Goal: Information Seeking & Learning: Learn about a topic

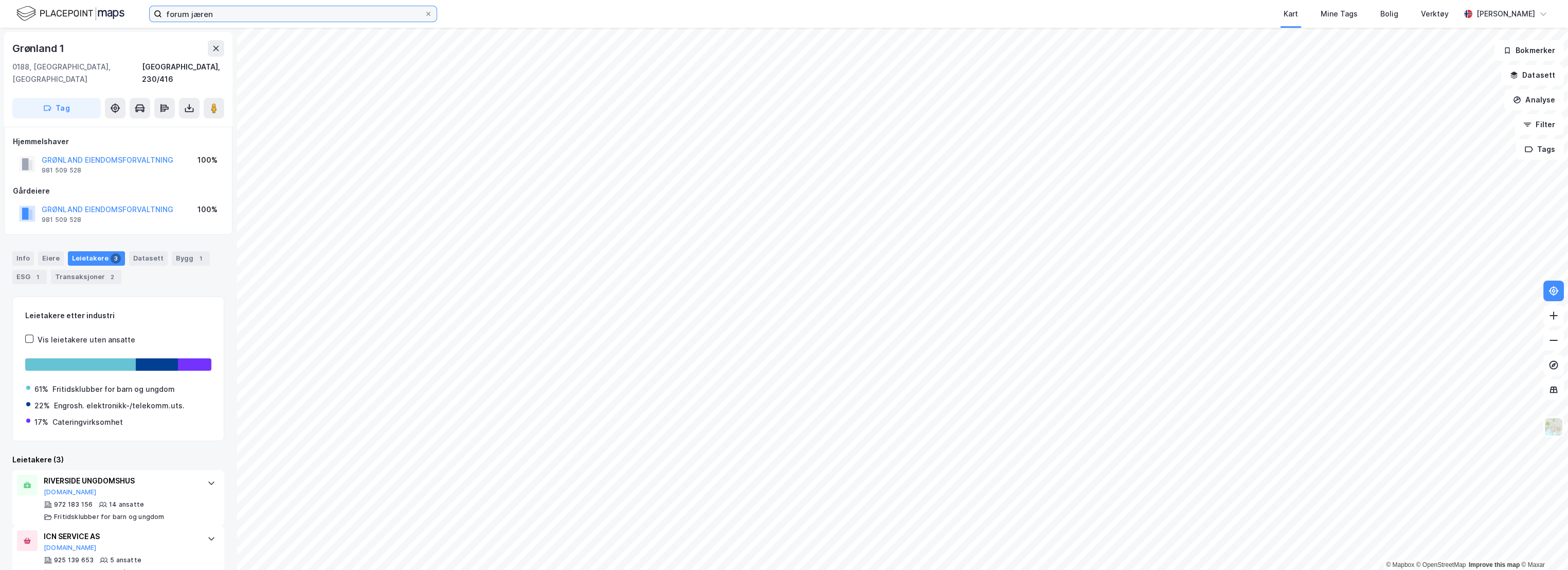
click at [280, 17] on input "forum jæren" at bounding box center [293, 14] width 262 height 15
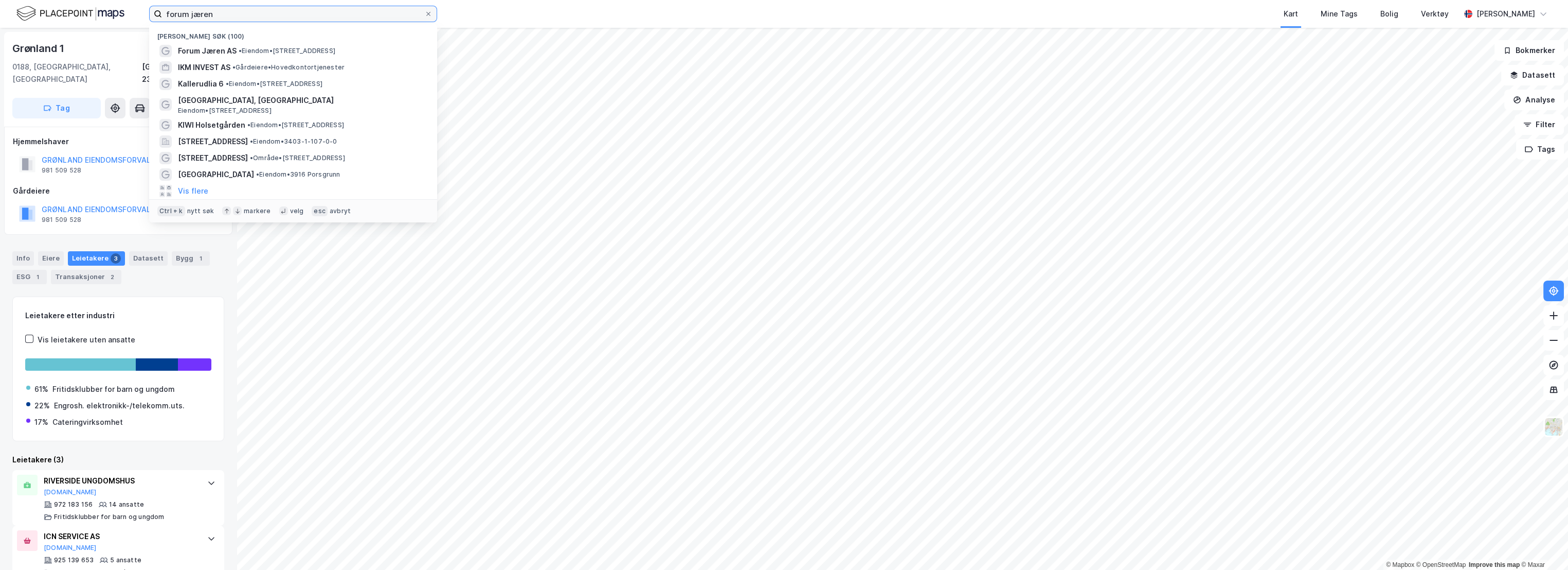
click at [280, 17] on input "forum jæren" at bounding box center [293, 14] width 262 height 15
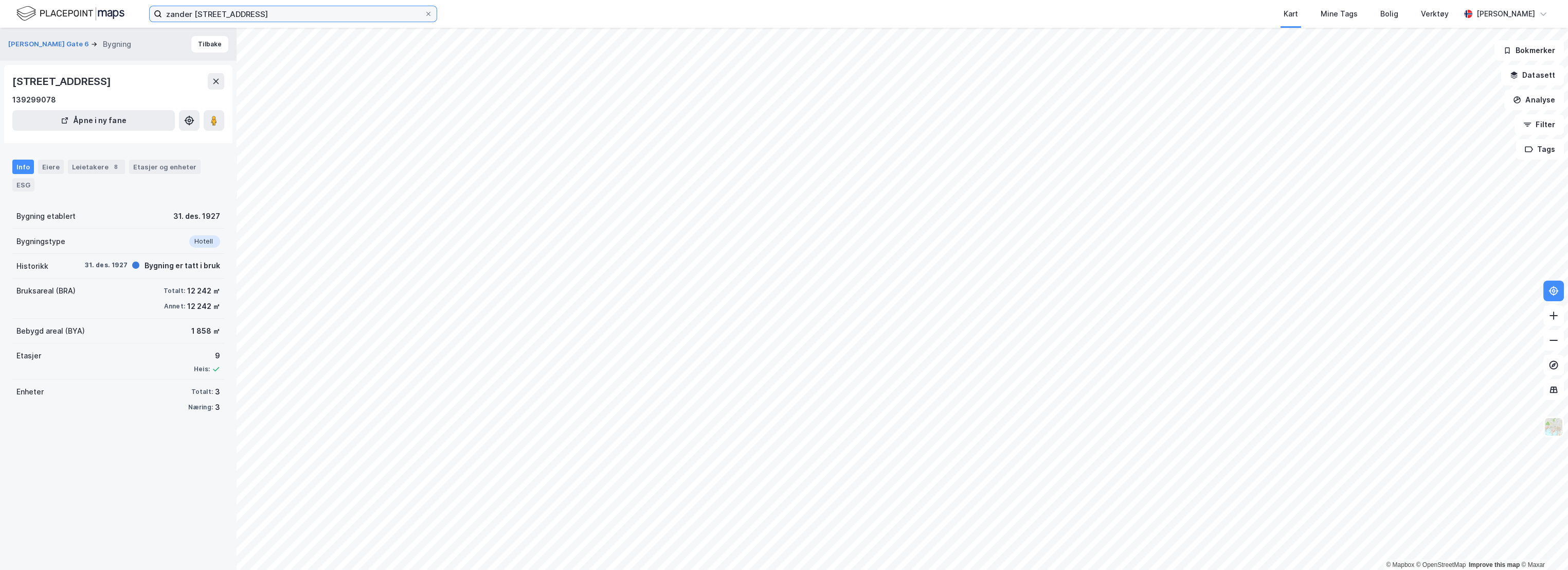
click at [251, 10] on input "zander [STREET_ADDRESS]" at bounding box center [293, 14] width 262 height 15
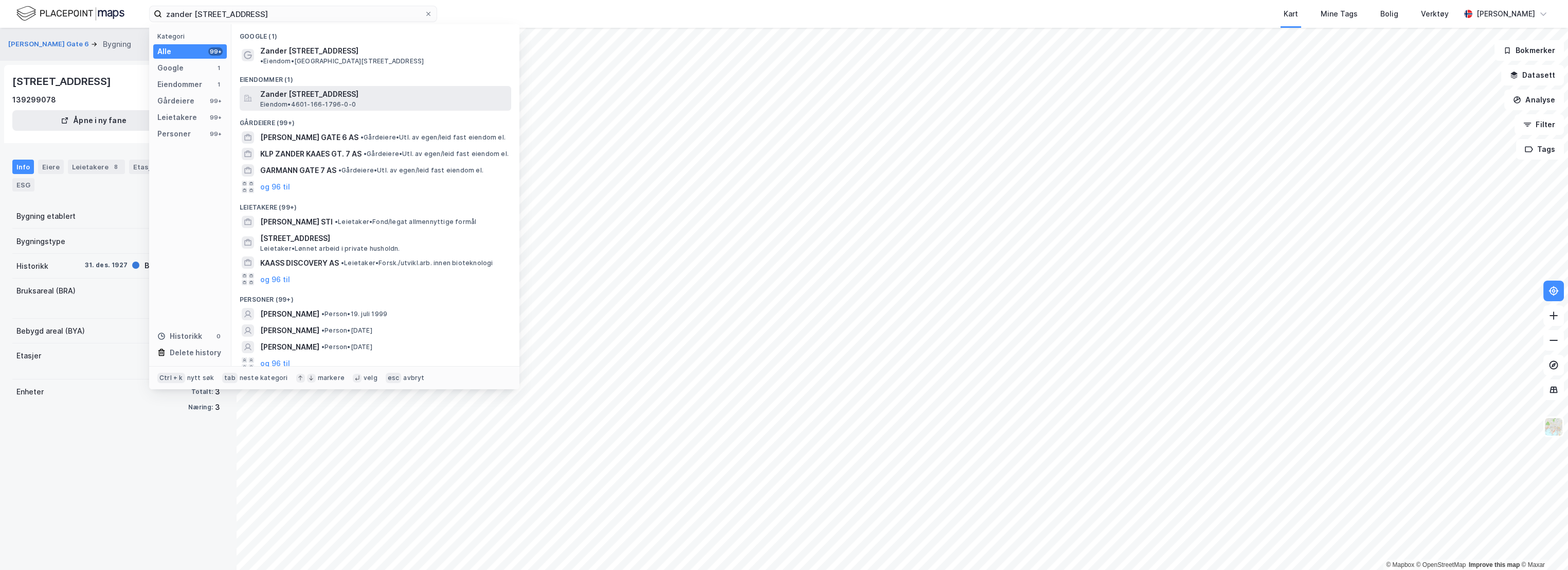
click at [391, 93] on div "Zander [STREET_ADDRESS] • 4601-166-1796-0-0" at bounding box center [385, 98] width 249 height 20
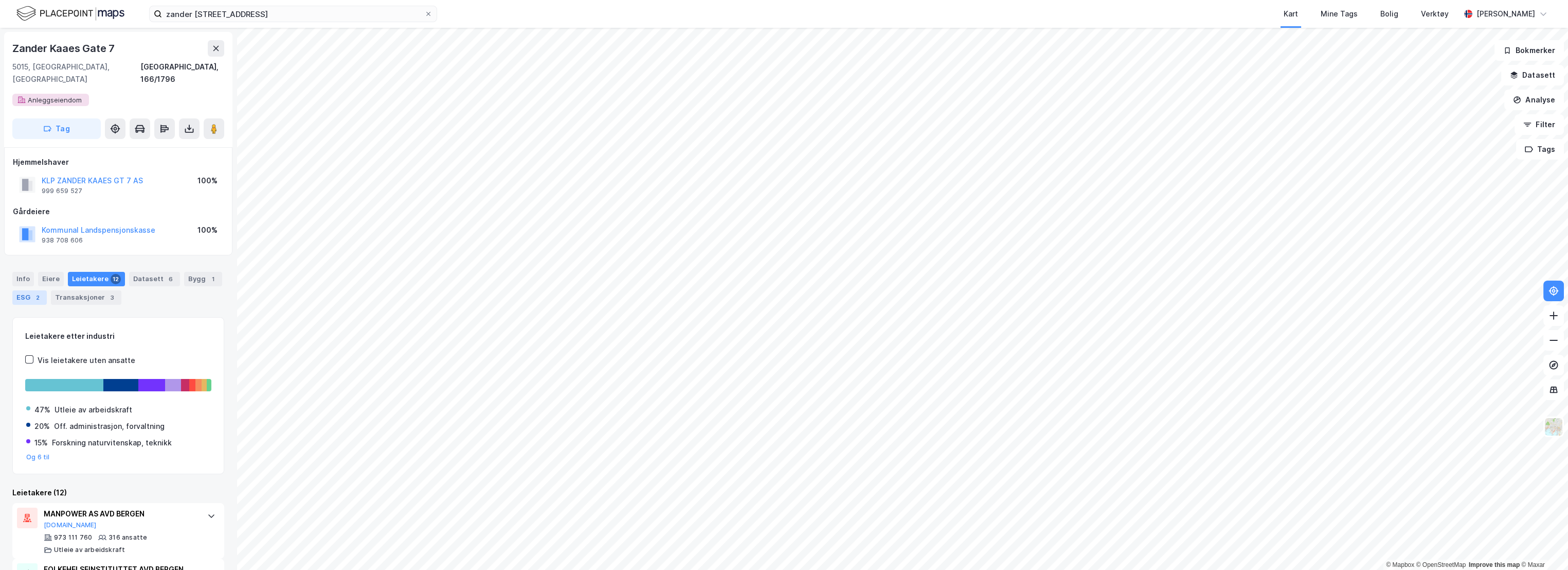
click at [30, 290] on div "ESG 2" at bounding box center [30, 297] width 35 height 15
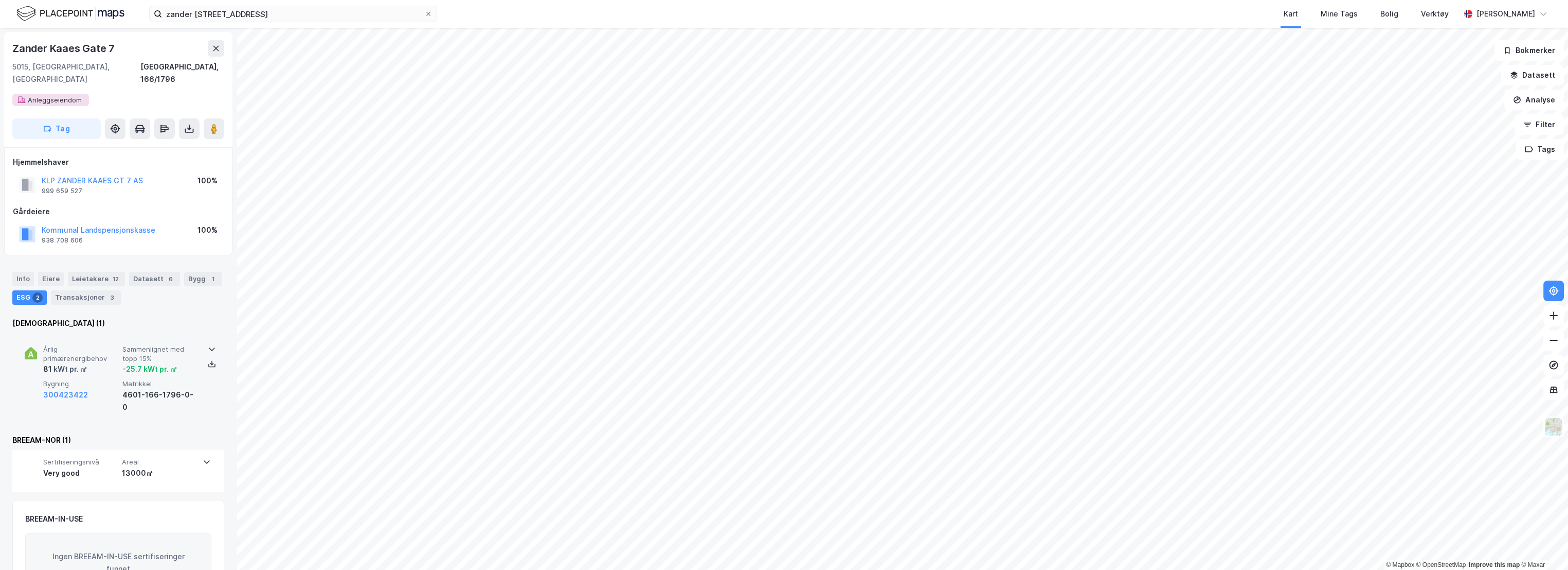
click at [95, 333] on div "Årlig primærenergibehov 81 kWt pr. ㎡ Sammenlignet med topp 15% -25.7 kWt pr. ㎡ …" at bounding box center [118, 379] width 187 height 92
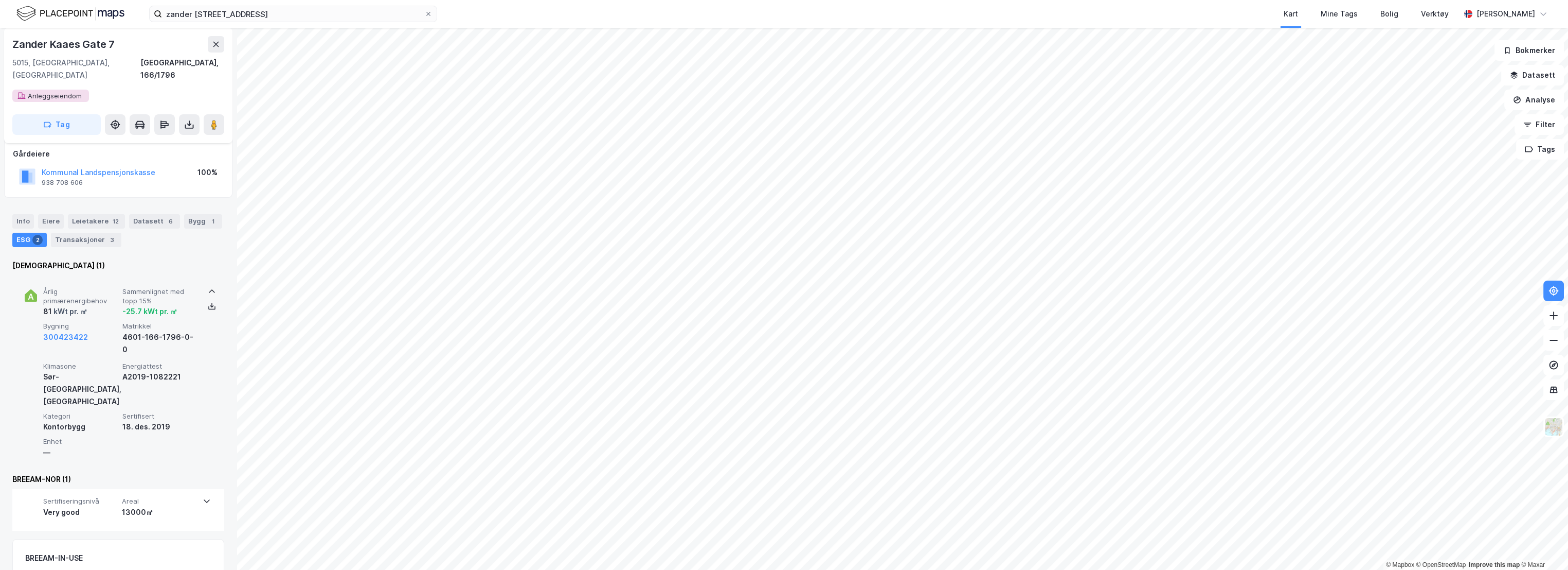
scroll to position [95, 0]
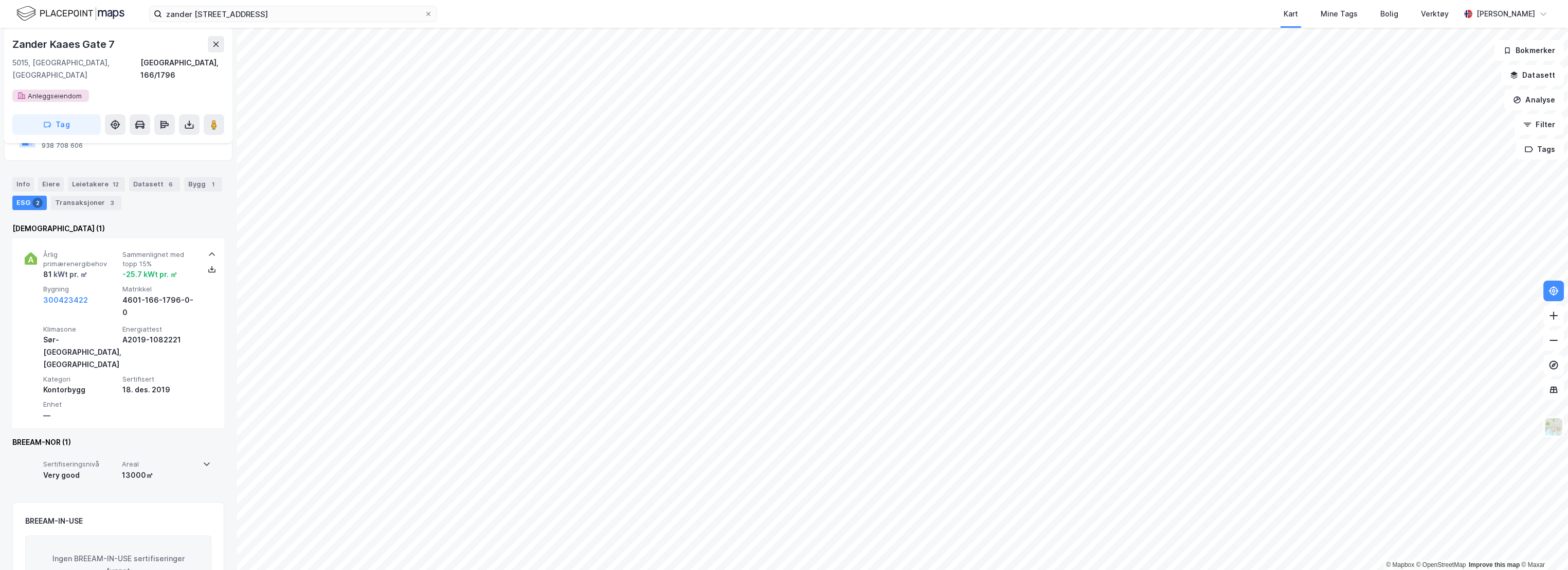
click at [175, 469] on div "13000㎡" at bounding box center [159, 475] width 75 height 12
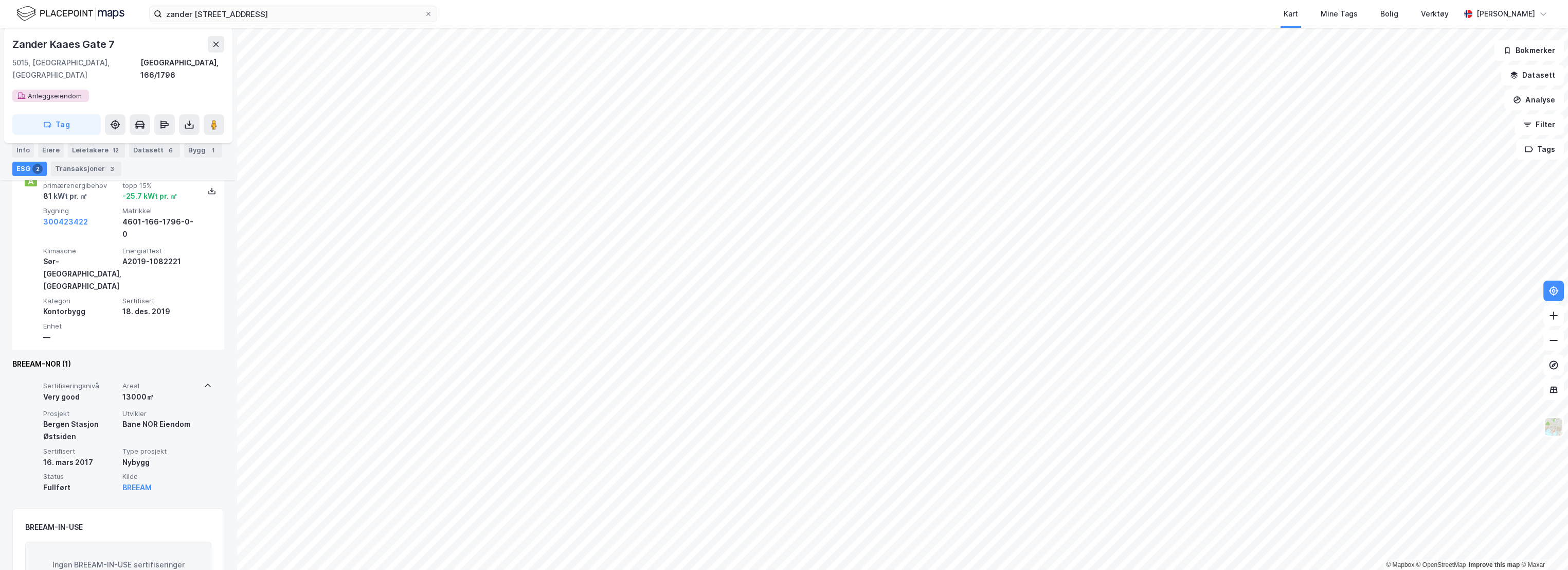
scroll to position [179, 0]
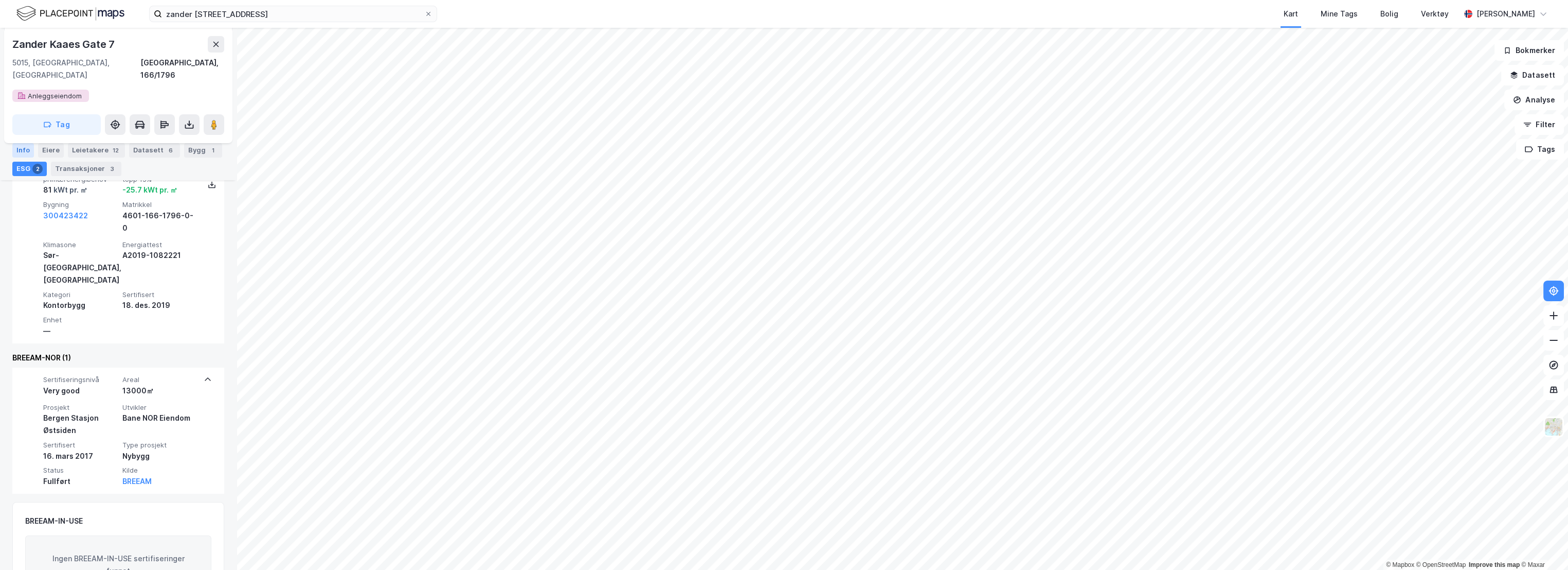
click at [19, 152] on div "Info" at bounding box center [23, 150] width 22 height 15
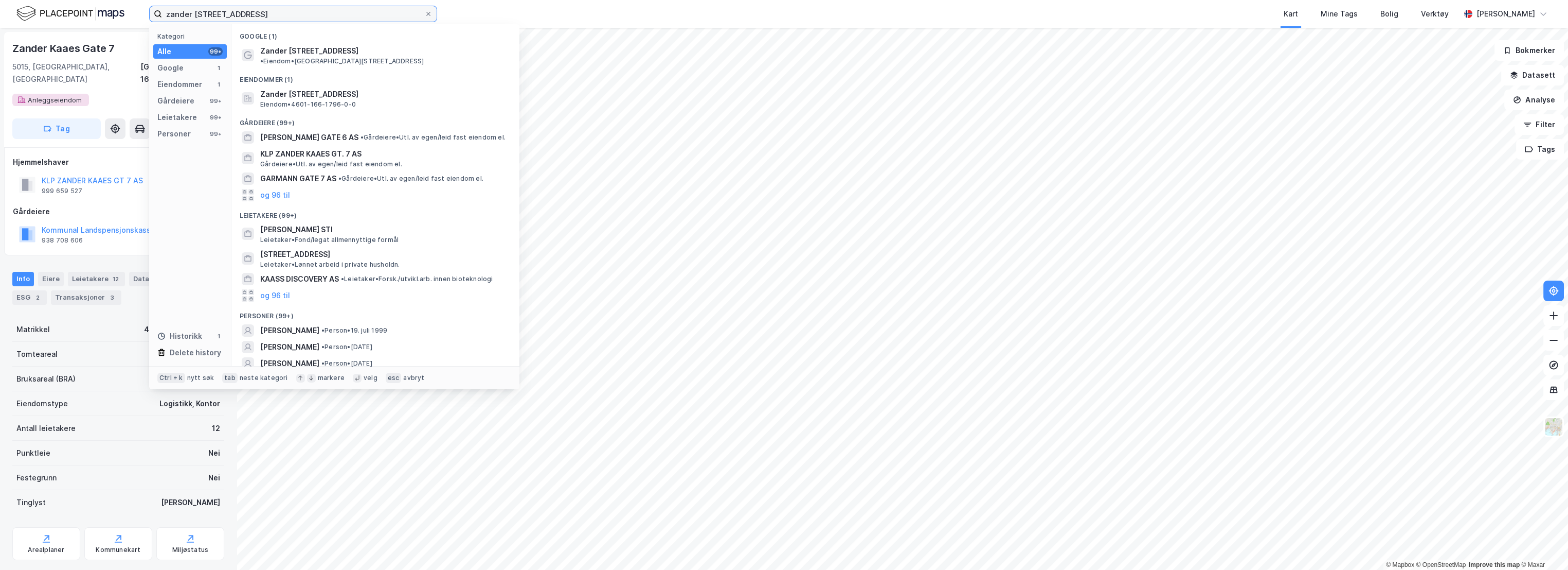
drag, startPoint x: 275, startPoint y: 14, endPoint x: 141, endPoint y: 15, distance: 134.0
click at [141, 15] on div "zander [STREET_ADDRESS] Kategori Alle 99+ Google 1 Eiendommer 1 Gårdeiere 99+ L…" at bounding box center [784, 14] width 1568 height 28
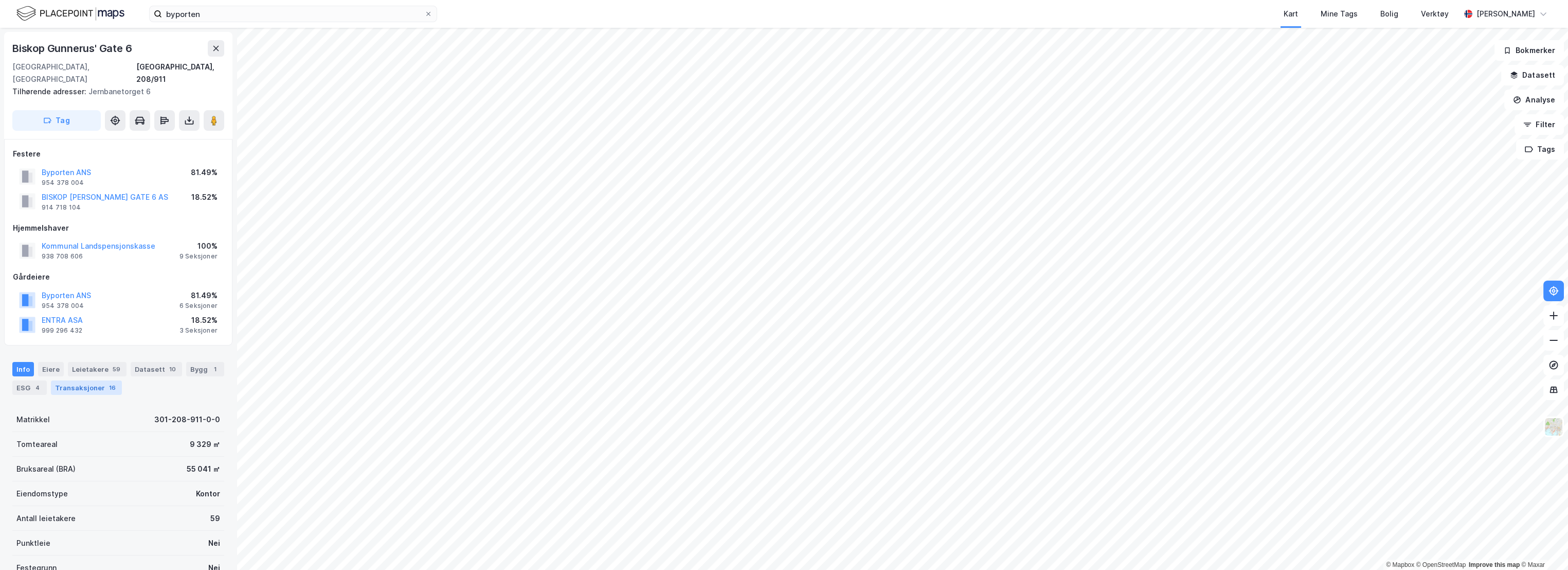
click at [85, 380] on div "Transaksjoner 16" at bounding box center [86, 387] width 71 height 15
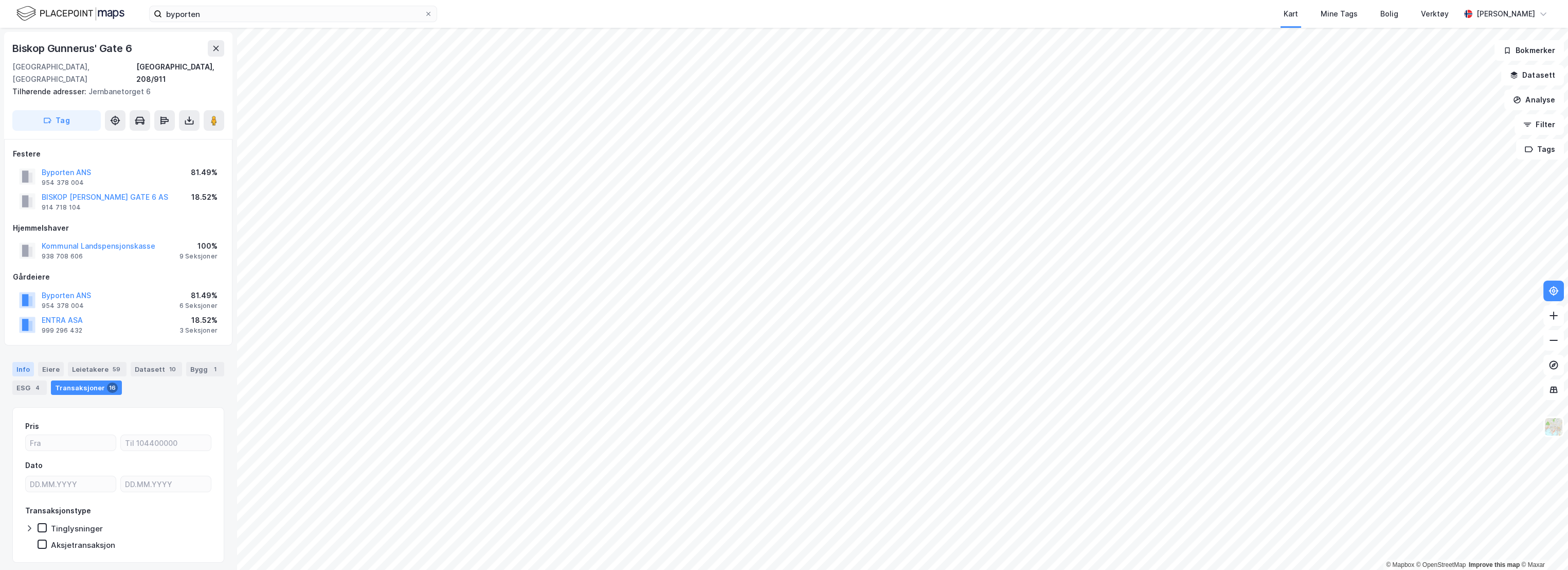
click at [15, 362] on div "Info" at bounding box center [23, 369] width 22 height 15
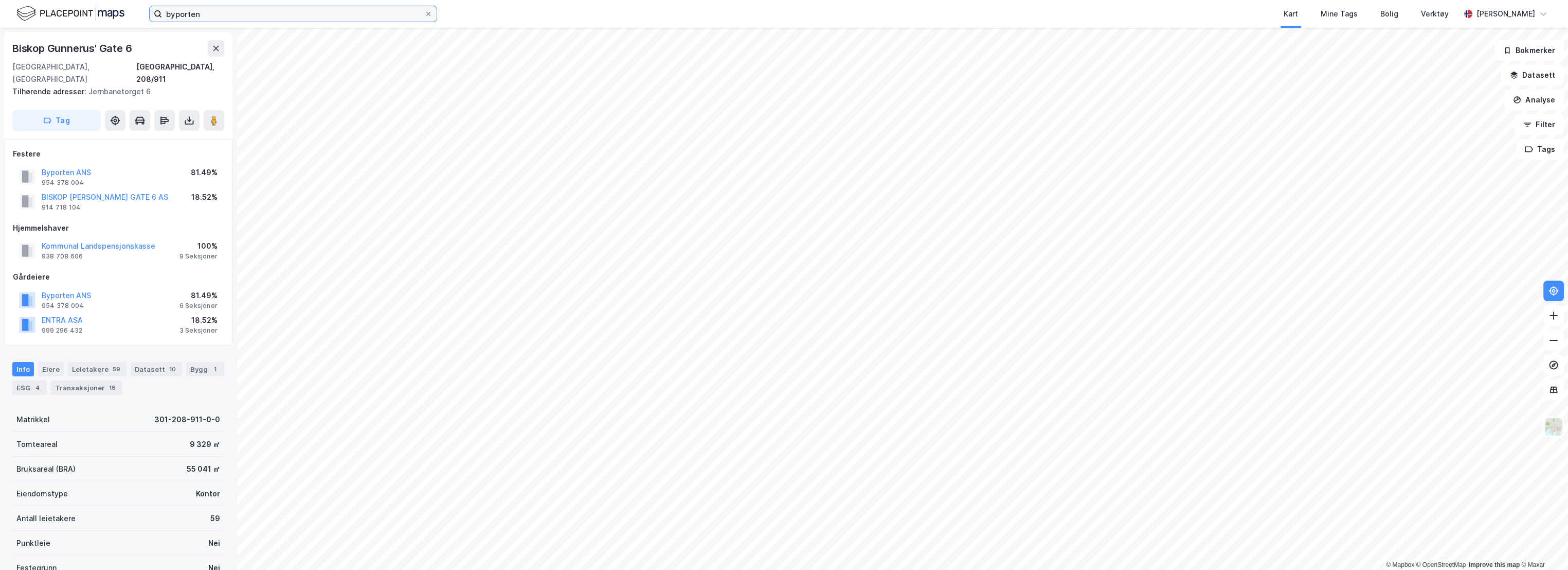
click at [214, 13] on input "byporten" at bounding box center [293, 14] width 262 height 15
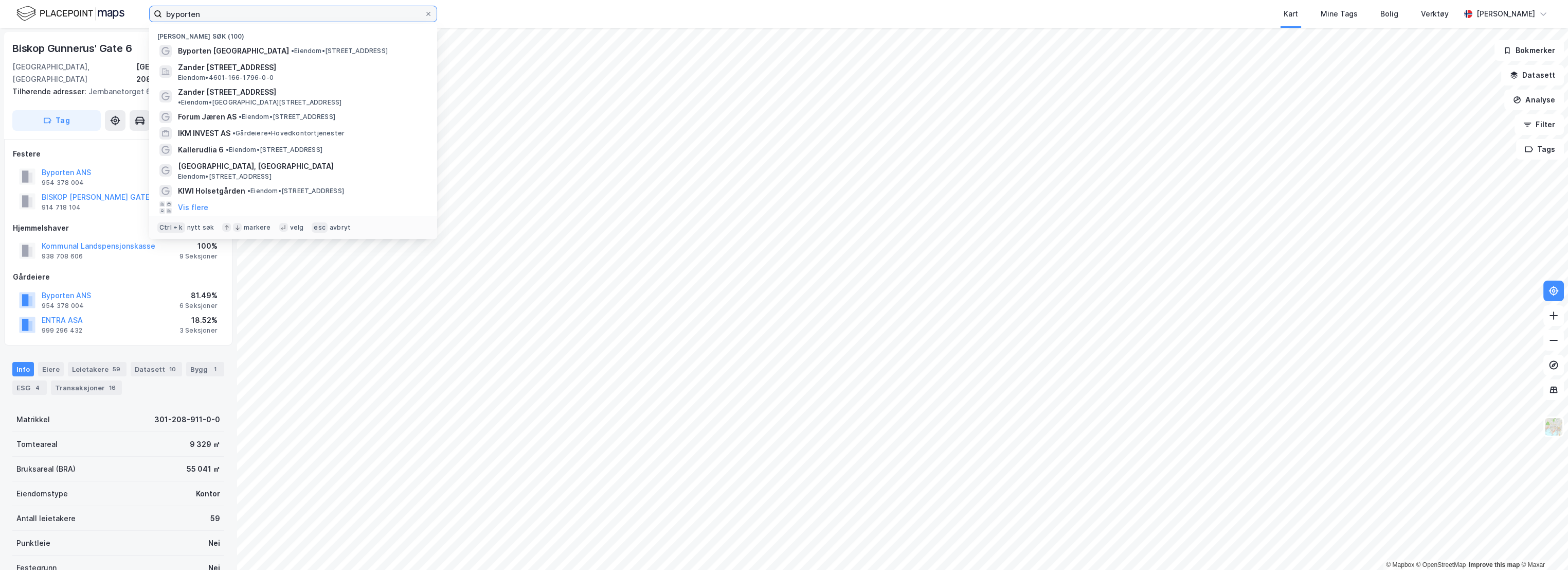
click at [214, 13] on input "byporten" at bounding box center [293, 14] width 262 height 15
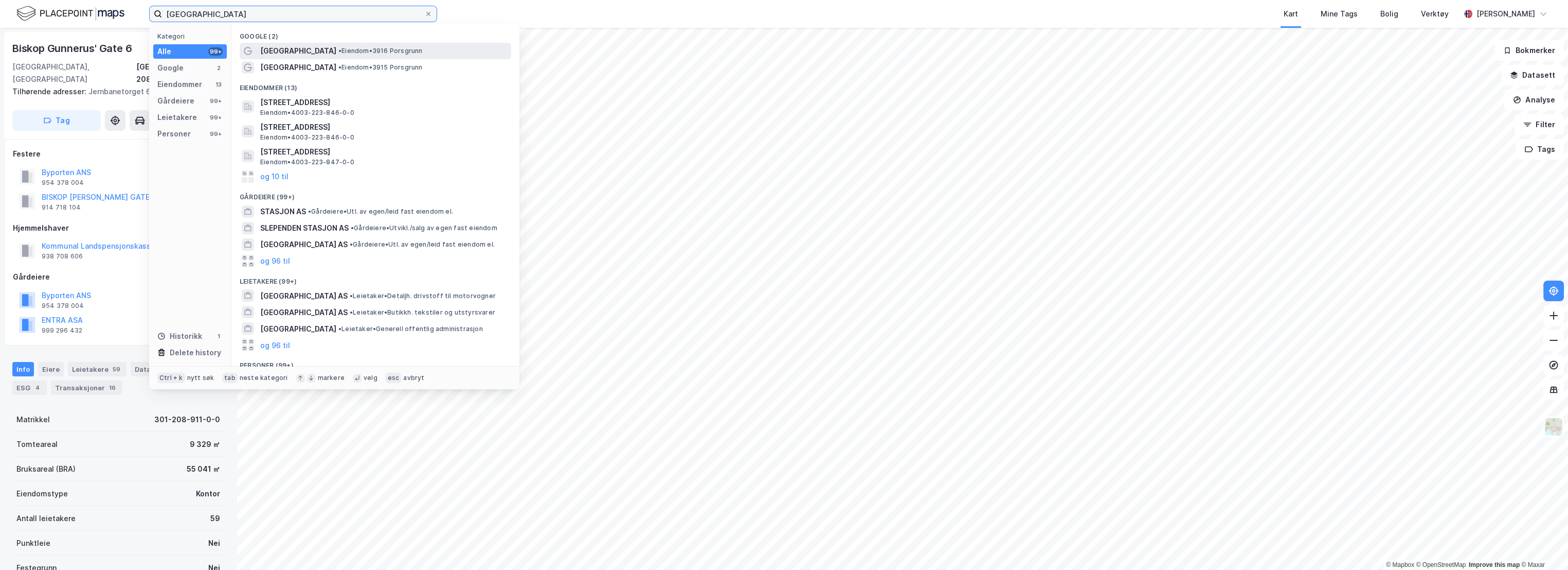
type input "[GEOGRAPHIC_DATA]"
click at [375, 50] on span "• Eiendom • 3916 Porsgrunn" at bounding box center [380, 51] width 84 height 8
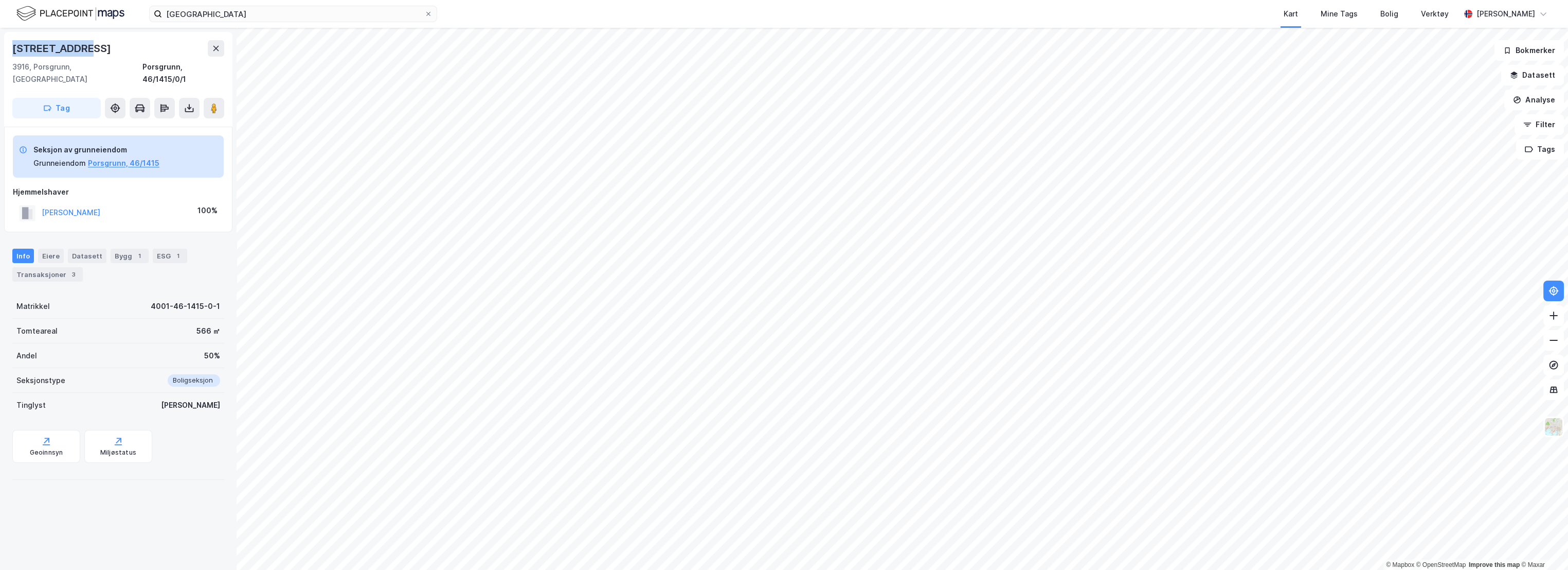
drag, startPoint x: 98, startPoint y: 48, endPoint x: 13, endPoint y: 46, distance: 85.0
click at [13, 46] on div "[STREET_ADDRESS]" at bounding box center [118, 48] width 212 height 17
copy div "[STREET_ADDRESS]"
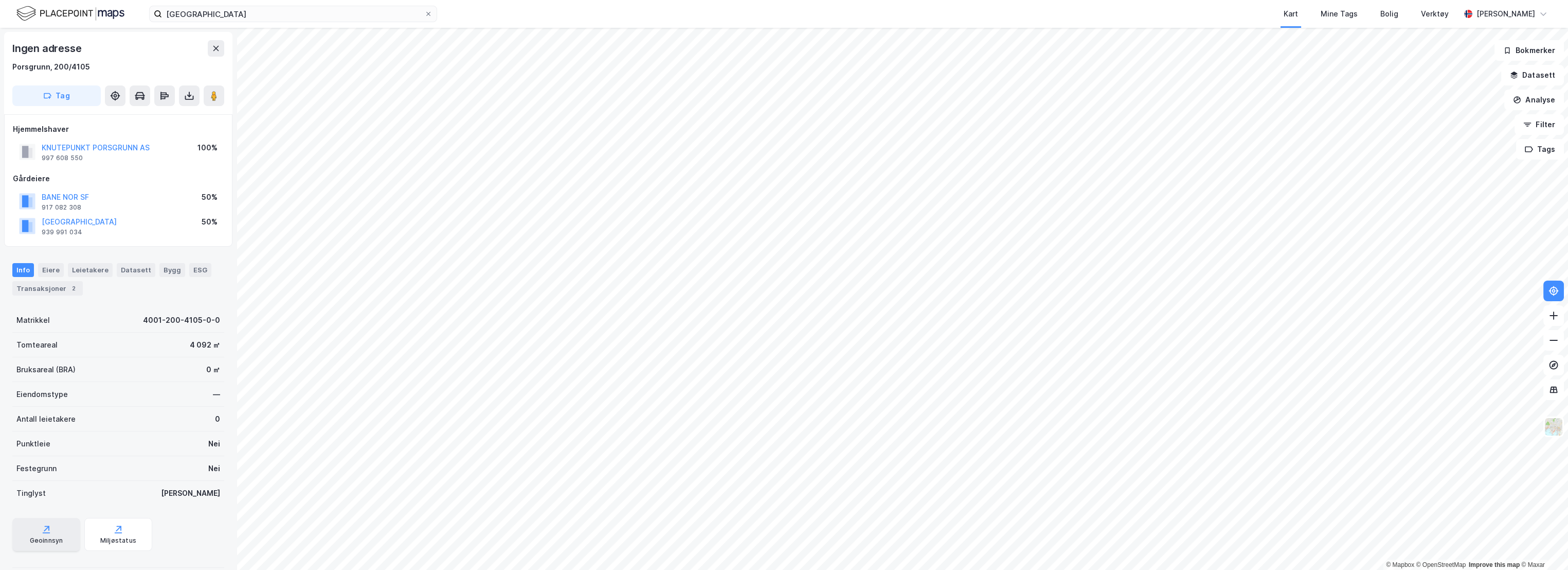
click at [59, 529] on div "Geoinnsyn" at bounding box center [46, 534] width 68 height 33
click at [119, 539] on div "Miljøstatus" at bounding box center [118, 540] width 36 height 8
